Goal: Information Seeking & Learning: Compare options

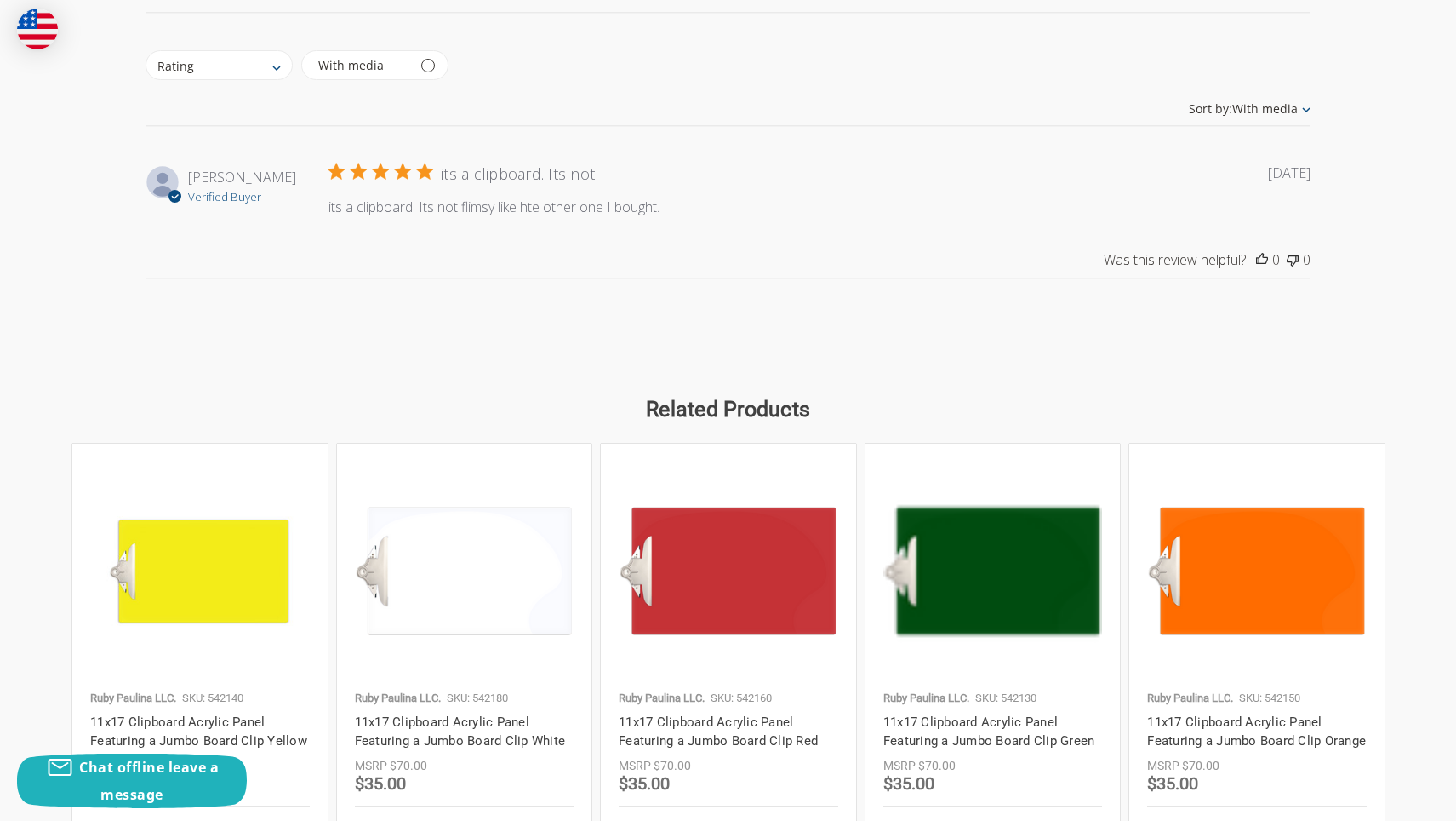
scroll to position [2454, 0]
